Goal: Task Accomplishment & Management: Manage account settings

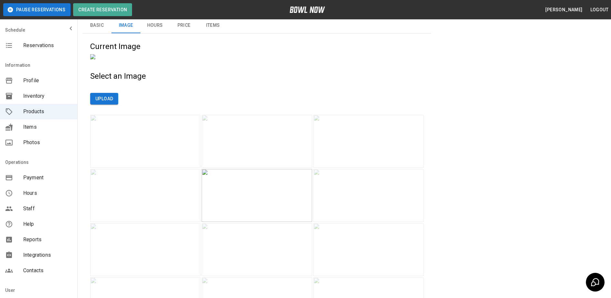
click at [34, 125] on span "Items" at bounding box center [47, 127] width 49 height 8
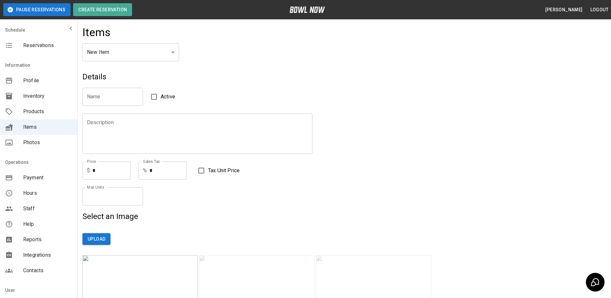
click at [44, 81] on span "Profile" at bounding box center [47, 81] width 49 height 8
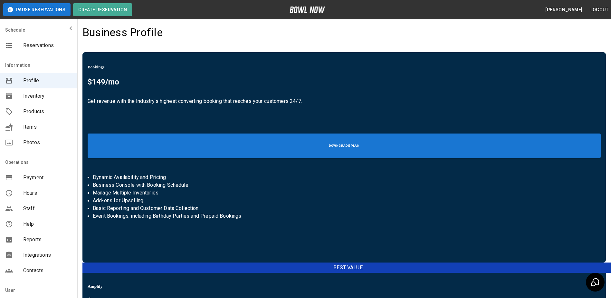
click at [39, 96] on span "Inventory" at bounding box center [47, 96] width 49 height 8
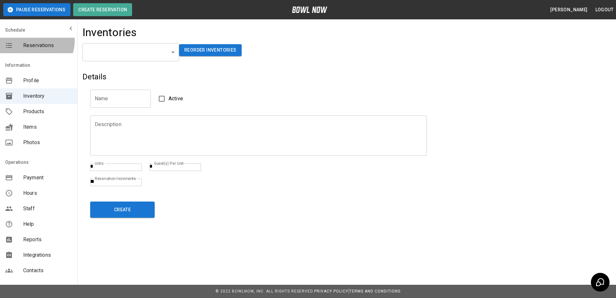
click at [36, 41] on div "Reservations" at bounding box center [38, 45] width 77 height 15
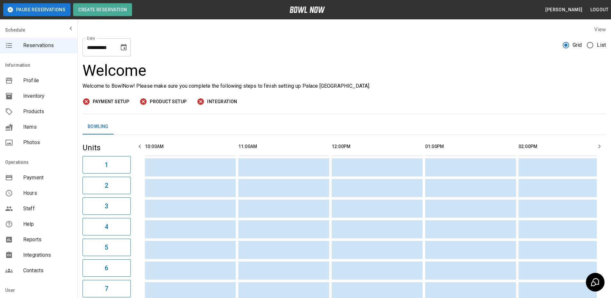
scroll to position [0, 560]
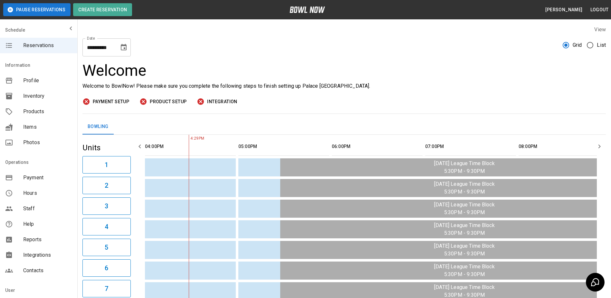
click at [119, 98] on span "Payment Setup" at bounding box center [111, 102] width 36 height 8
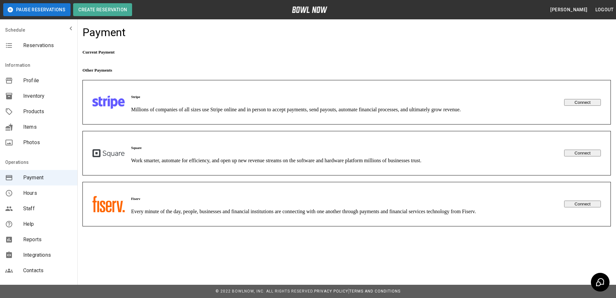
click at [34, 46] on span "Reservations" at bounding box center [47, 46] width 49 height 8
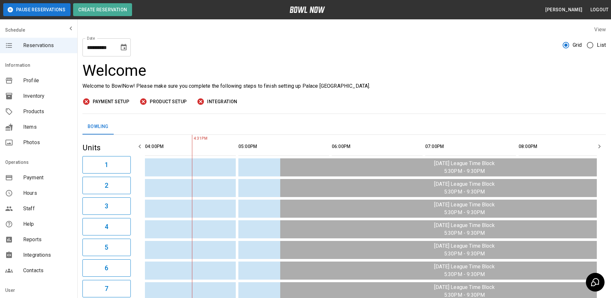
click at [120, 47] on icon "Choose date, selected date is Aug 13, 2025" at bounding box center [124, 47] width 8 height 8
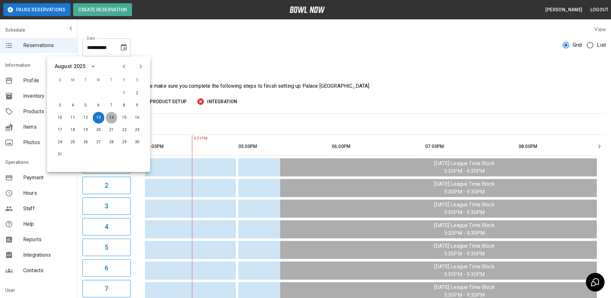
click at [112, 118] on button "14" at bounding box center [112, 118] width 12 height 12
type input "**********"
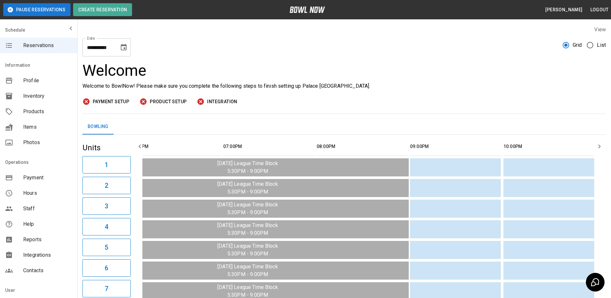
scroll to position [0, 93]
